Goal: Task Accomplishment & Management: Use online tool/utility

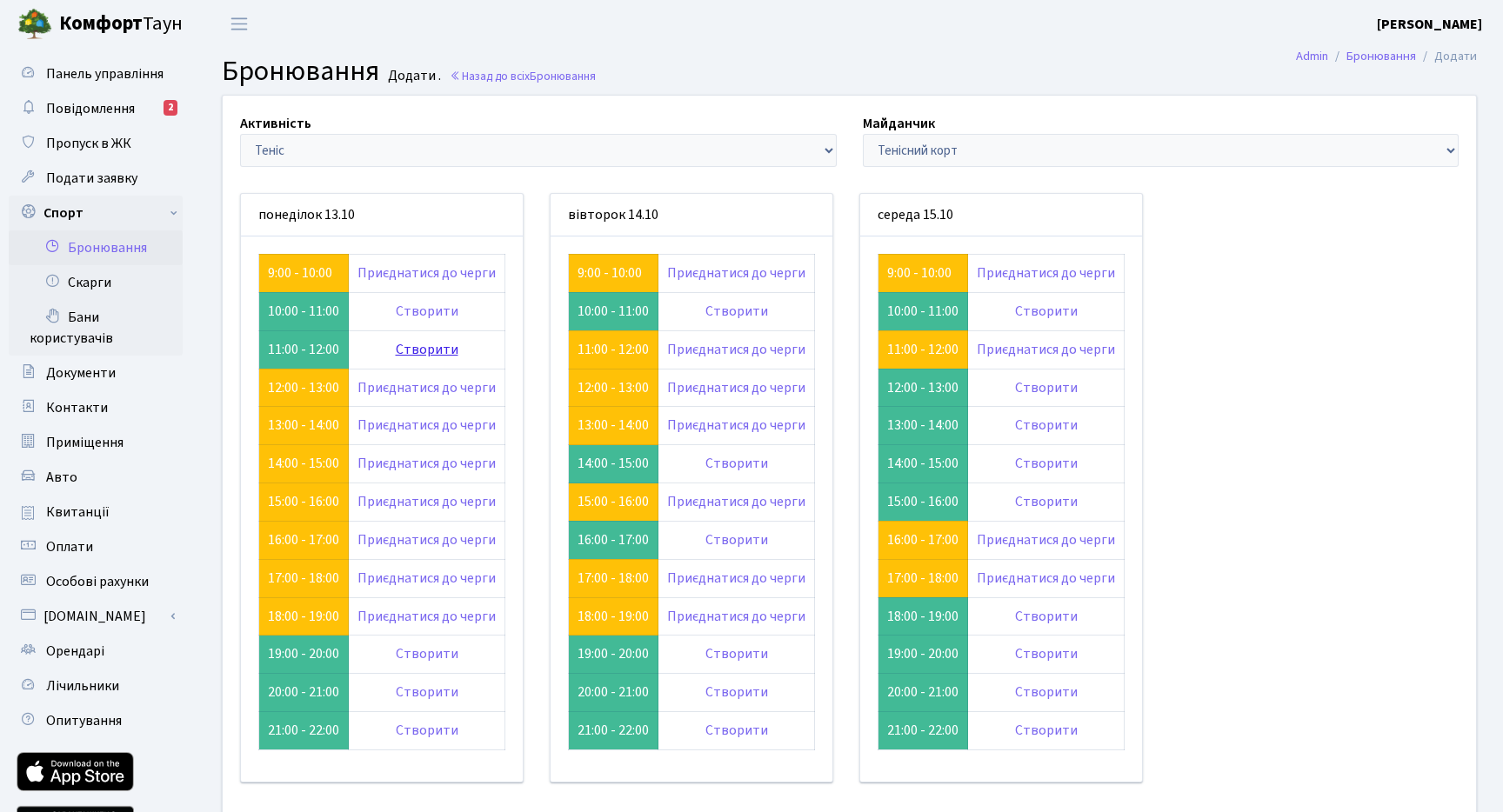
click at [445, 346] on link "Створити" at bounding box center [427, 350] width 63 height 20
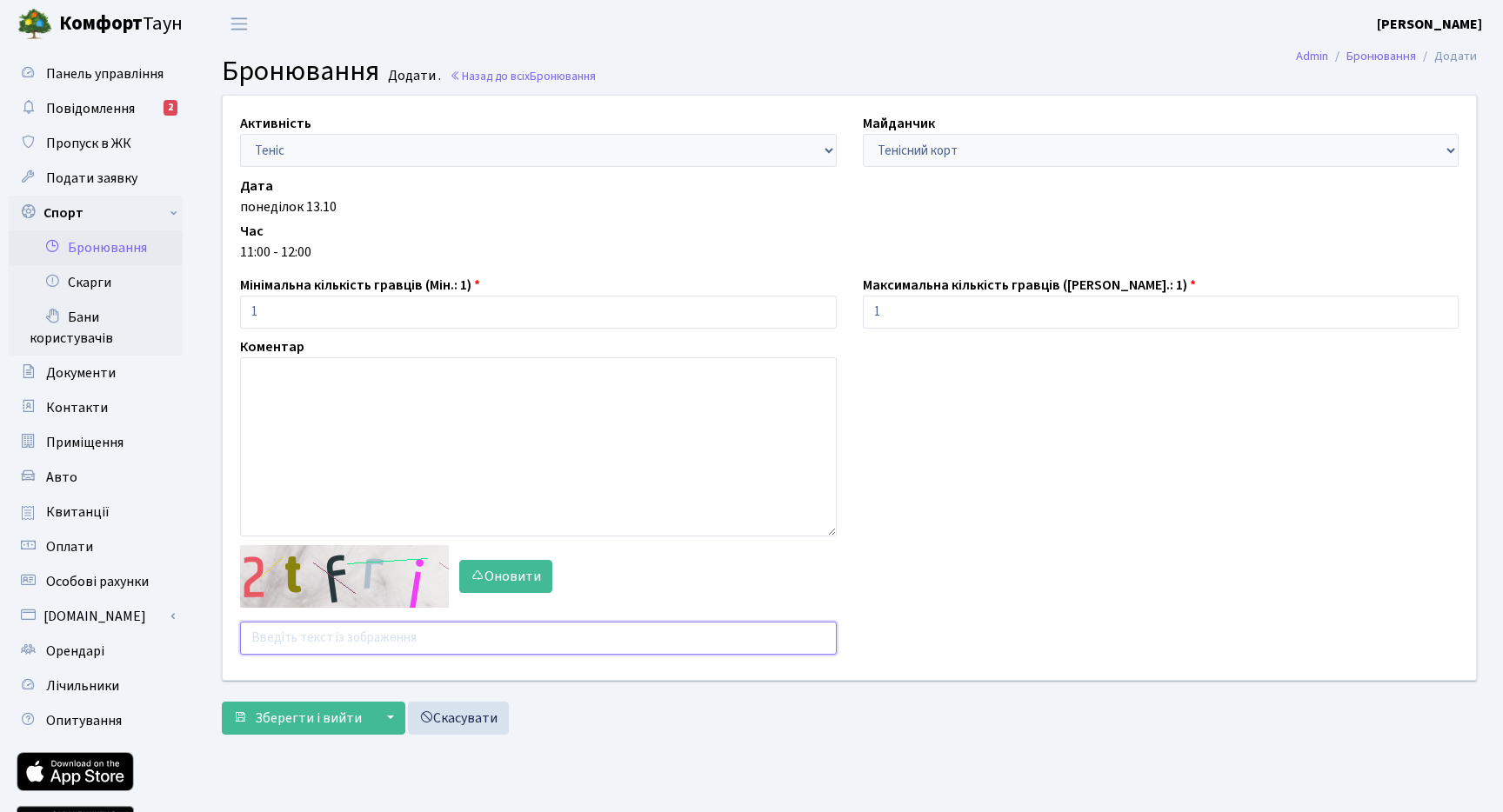
click at [330, 633] on input "text" at bounding box center [538, 639] width 597 height 33
type input "dapbj"
click at [304, 722] on span "Зберегти і вийти" at bounding box center [308, 718] width 107 height 20
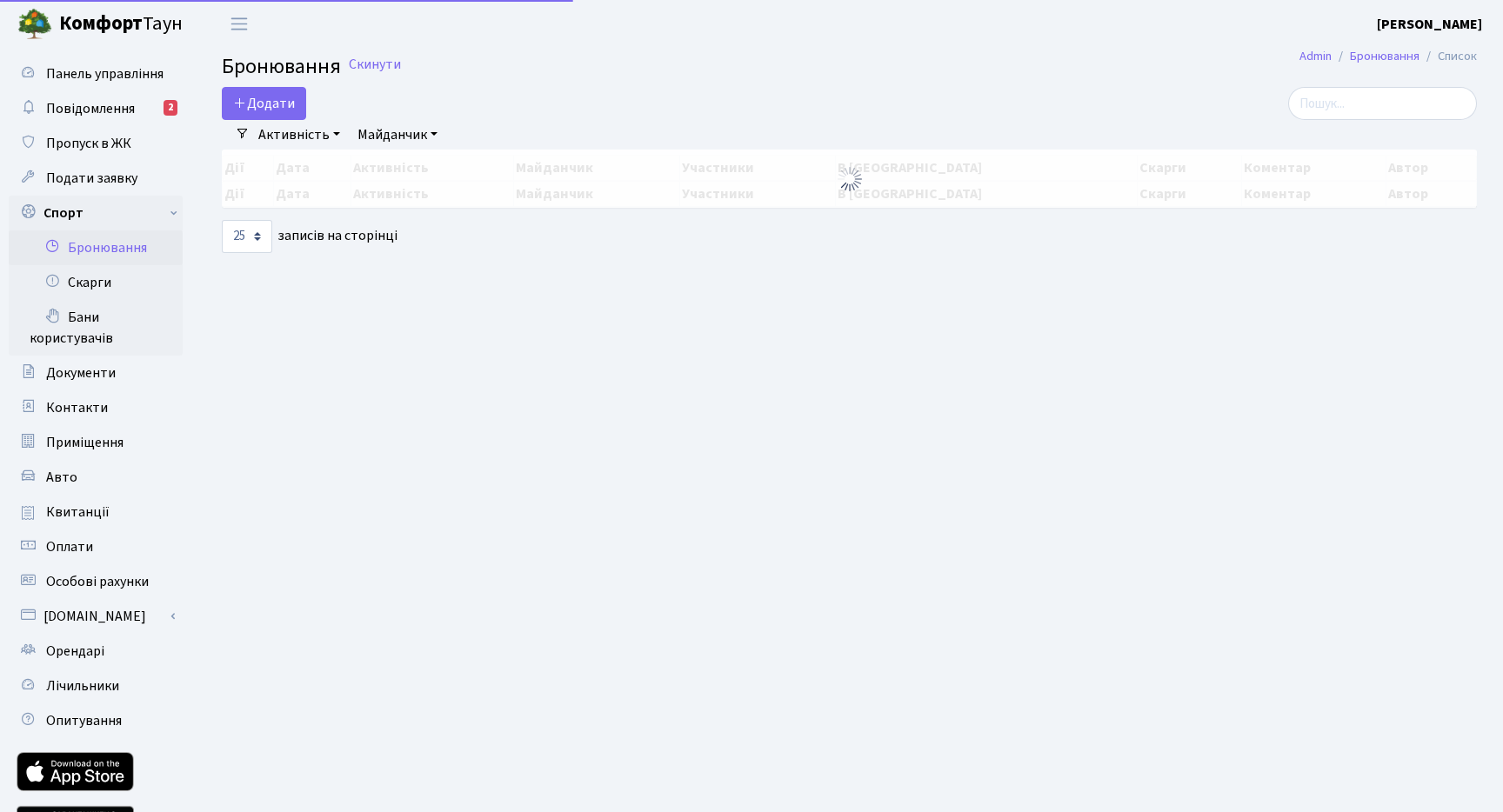
select select "25"
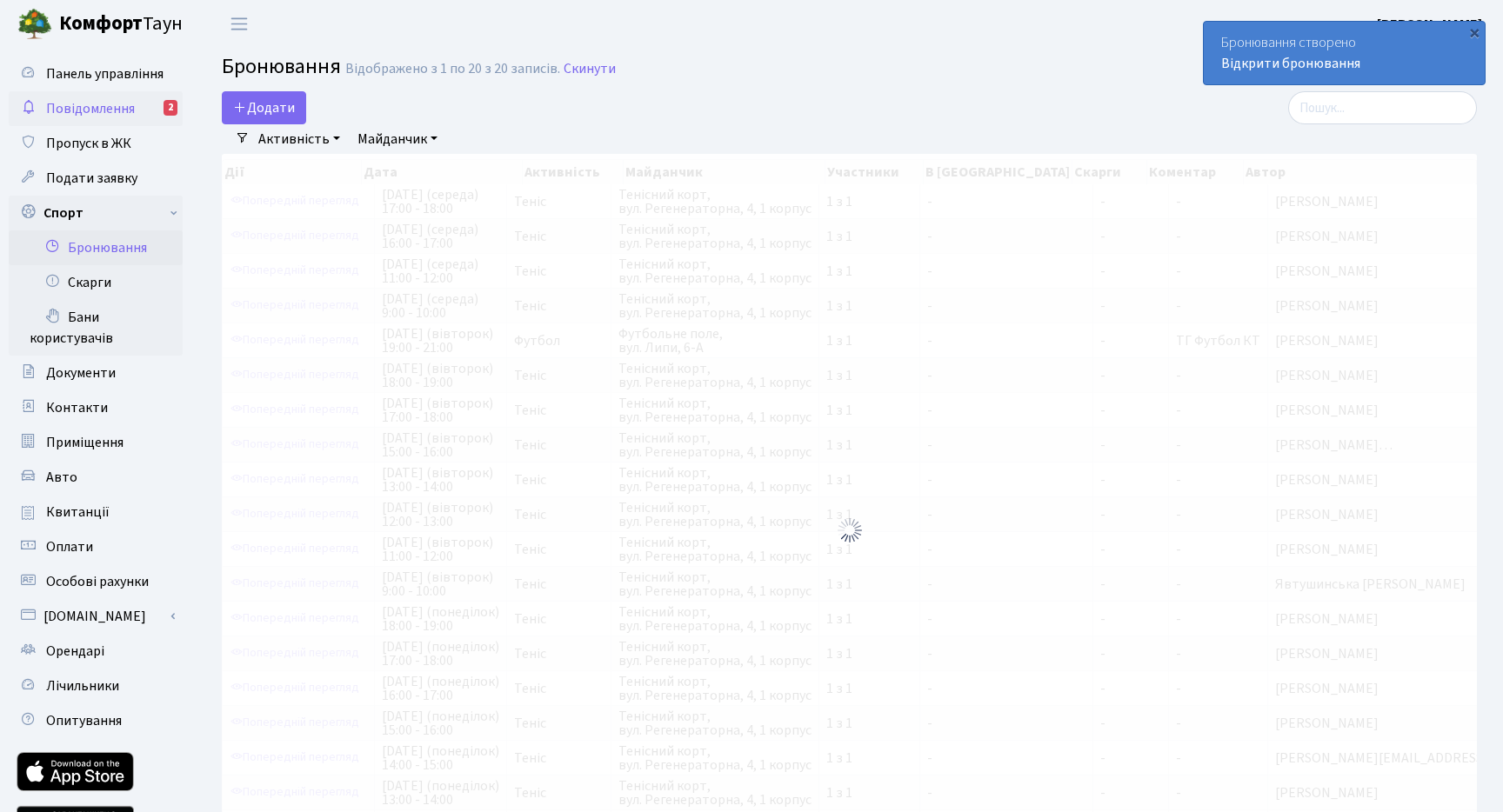
click at [151, 100] on link "Повідомлення 2" at bounding box center [95, 108] width 173 height 34
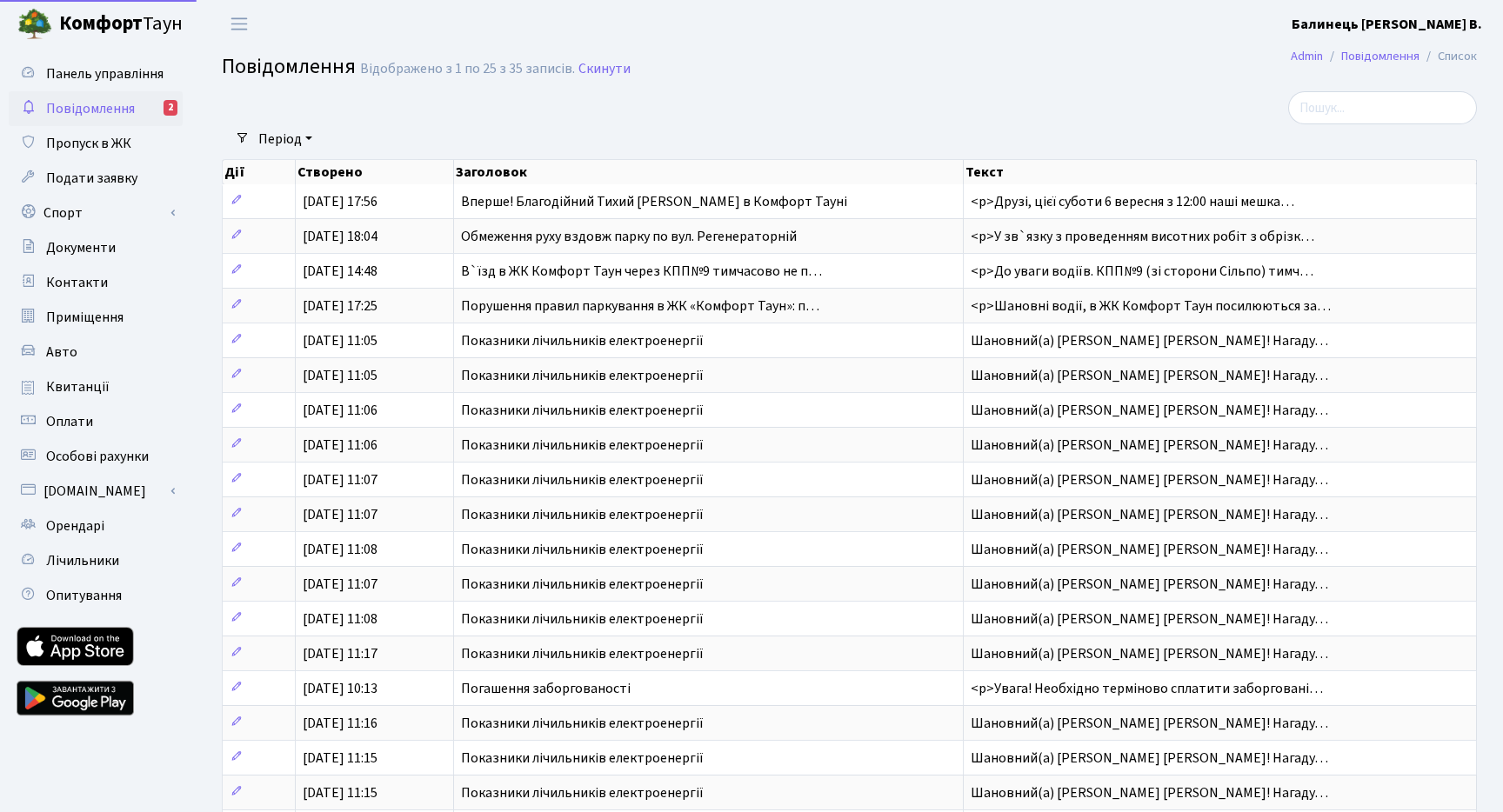
select select "25"
